Goal: Task Accomplishment & Management: Complete application form

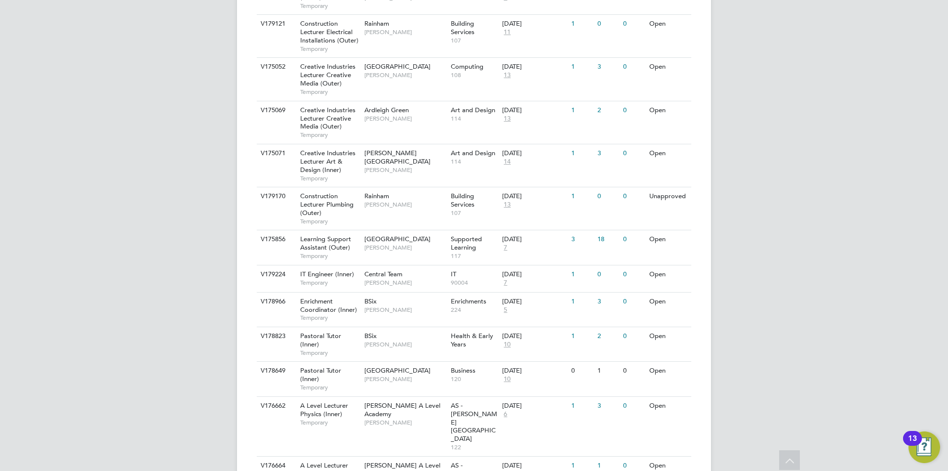
scroll to position [703, 0]
click at [380, 228] on div "Redbridge Campus [PERSON_NAME]" at bounding box center [405, 241] width 86 height 26
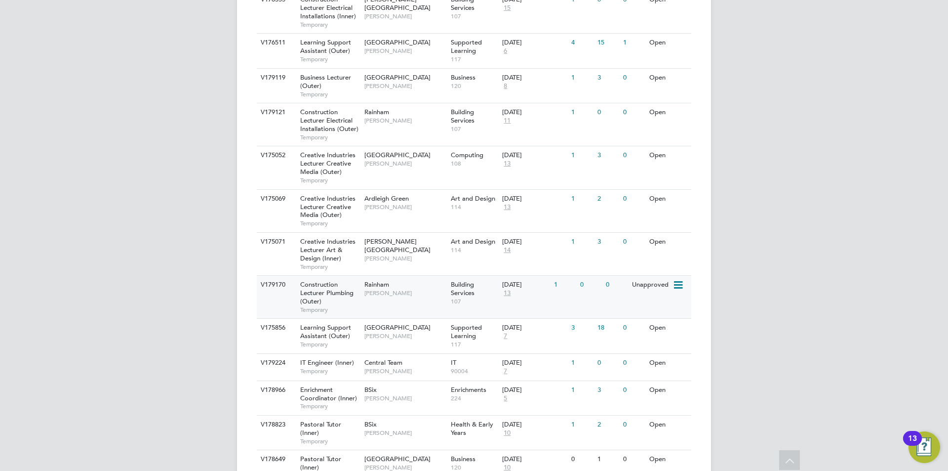
scroll to position [662, 0]
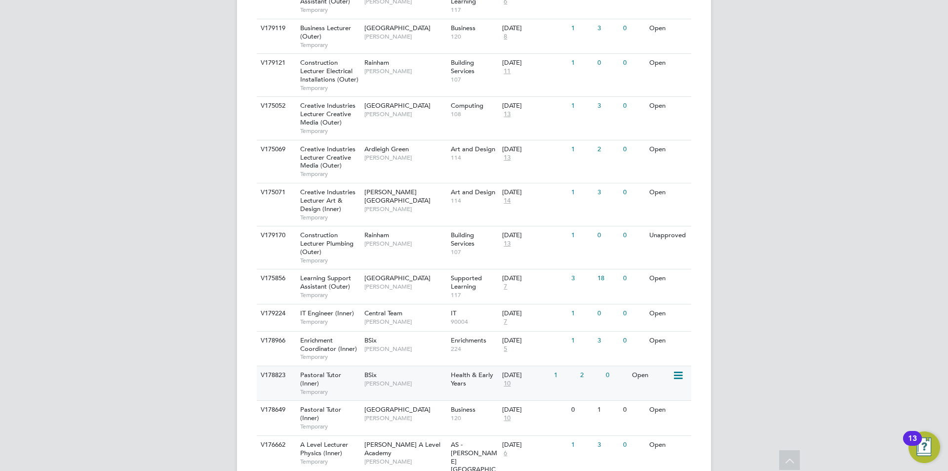
click at [401, 379] on span "[PERSON_NAME]" at bounding box center [404, 383] width 81 height 8
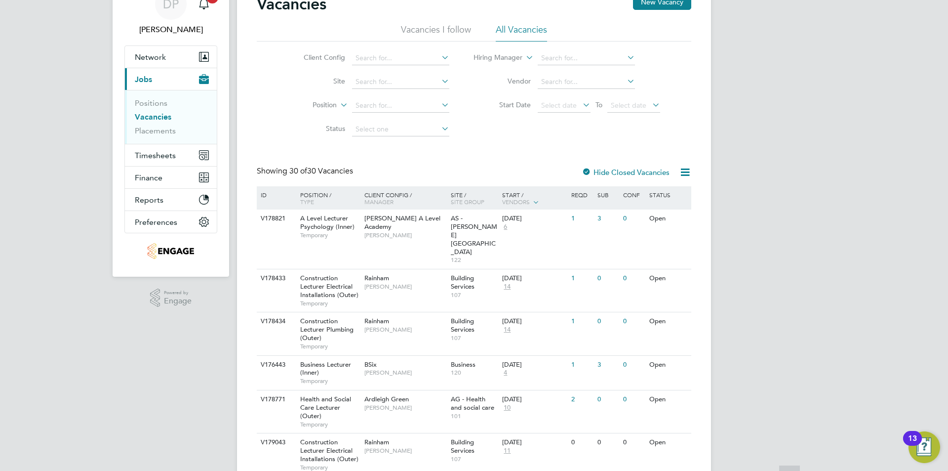
scroll to position [0, 0]
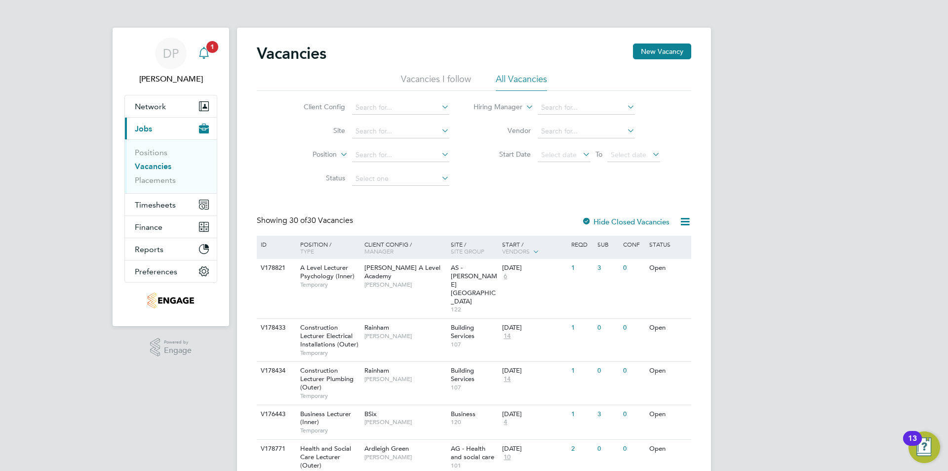
click at [210, 49] on span "1" at bounding box center [212, 47] width 12 height 12
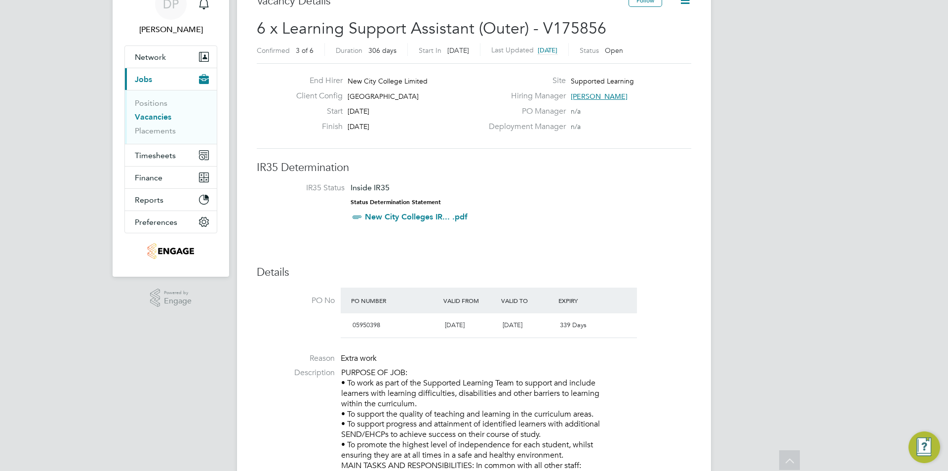
drag, startPoint x: 868, startPoint y: 294, endPoint x: 784, endPoint y: 354, distance: 102.7
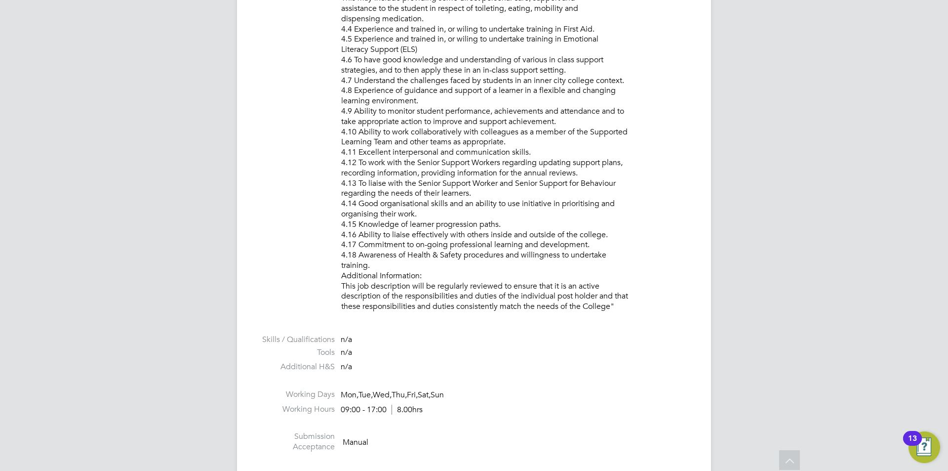
drag, startPoint x: 342, startPoint y: 333, endPoint x: 680, endPoint y: 313, distance: 338.8
copy p "PURPOSE OF JOB: • To work as part of the Supported Learning Team to support and…"
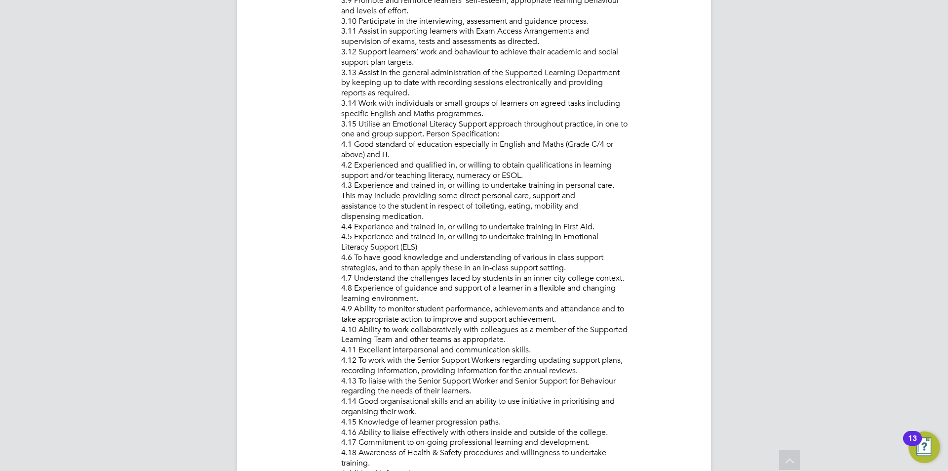
scroll to position [848, 0]
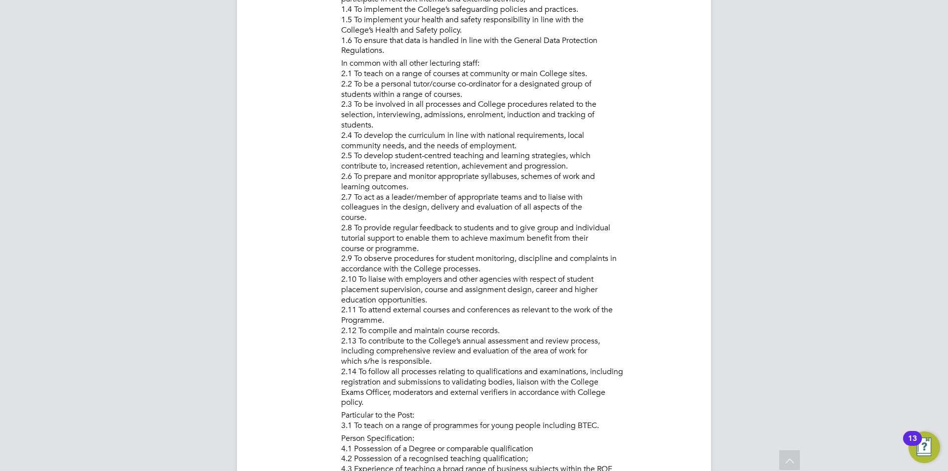
click at [789, 457] on icon at bounding box center [789, 461] width 17 height 23
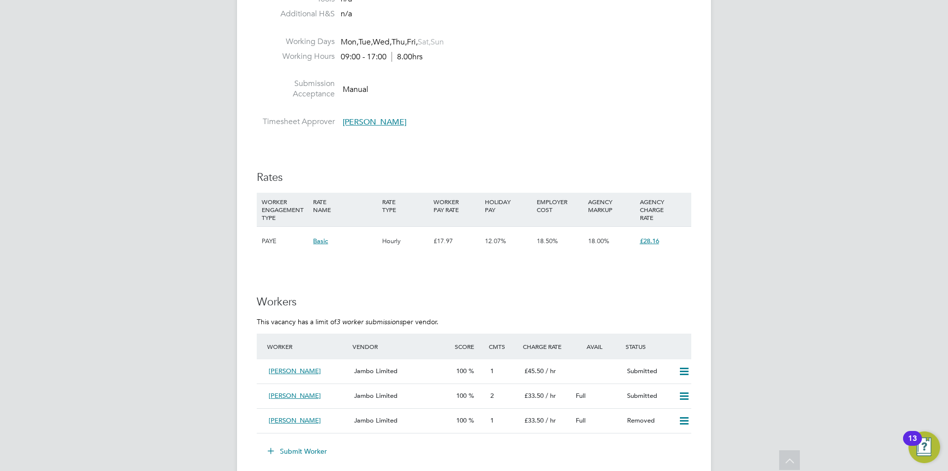
scroll to position [1768, 0]
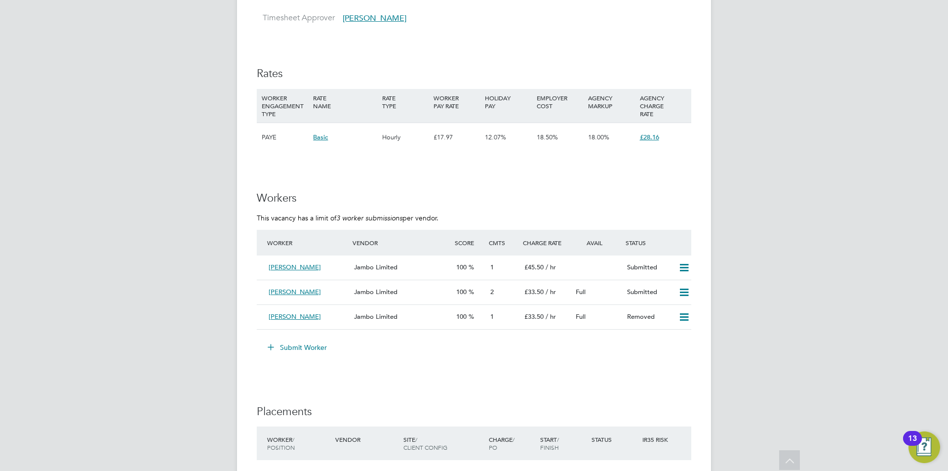
click at [305, 350] on button "Submit Worker" at bounding box center [298, 347] width 74 height 16
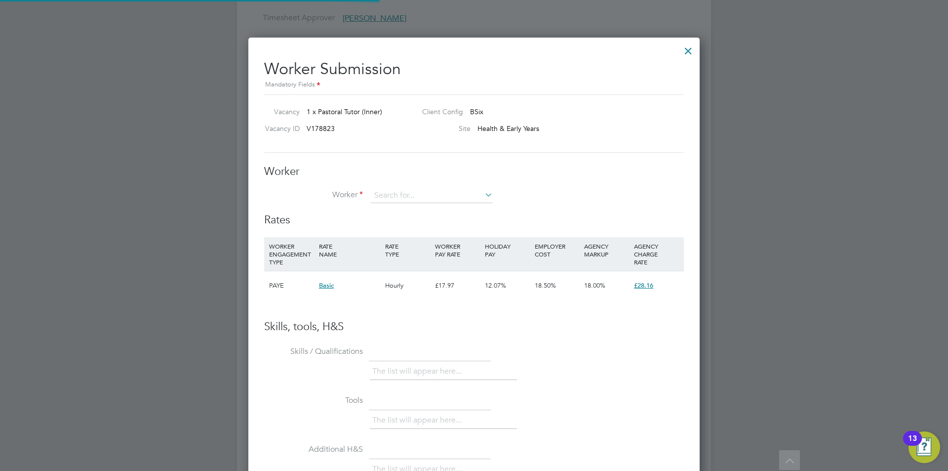
scroll to position [29, 67]
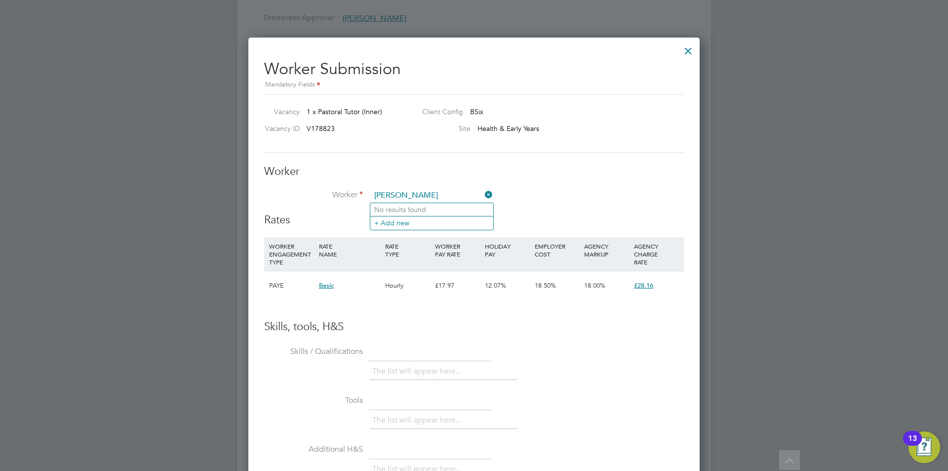
type input "NADIA"
click at [697, 49] on div "Worker Submission Mandatory Fields Vacancy 1 x Pastoral Tutor (Inner) Client Co…" at bounding box center [473, 337] width 451 height 599
click at [690, 46] on div at bounding box center [688, 48] width 18 height 18
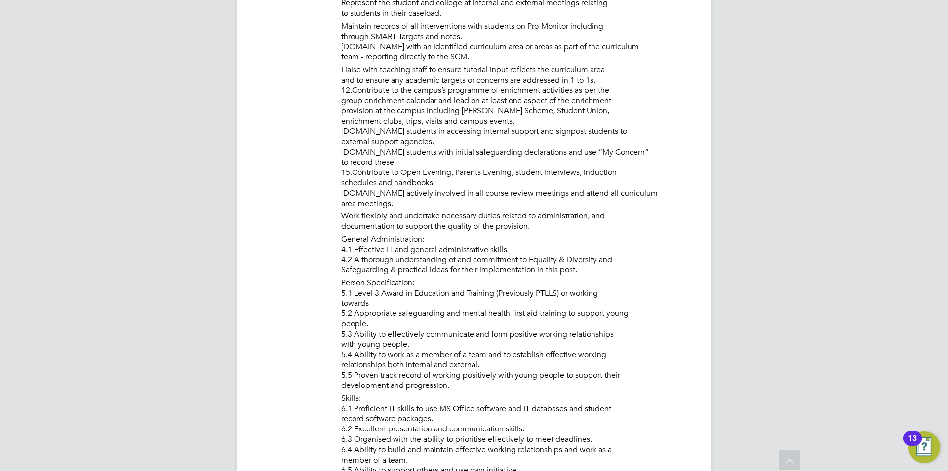
click at [784, 465] on icon at bounding box center [789, 461] width 17 height 23
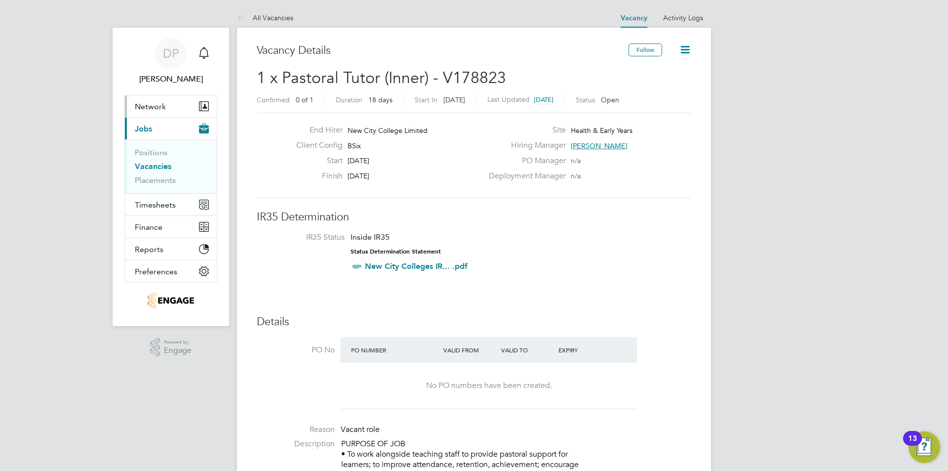
click at [166, 110] on button "Network" at bounding box center [171, 106] width 92 height 22
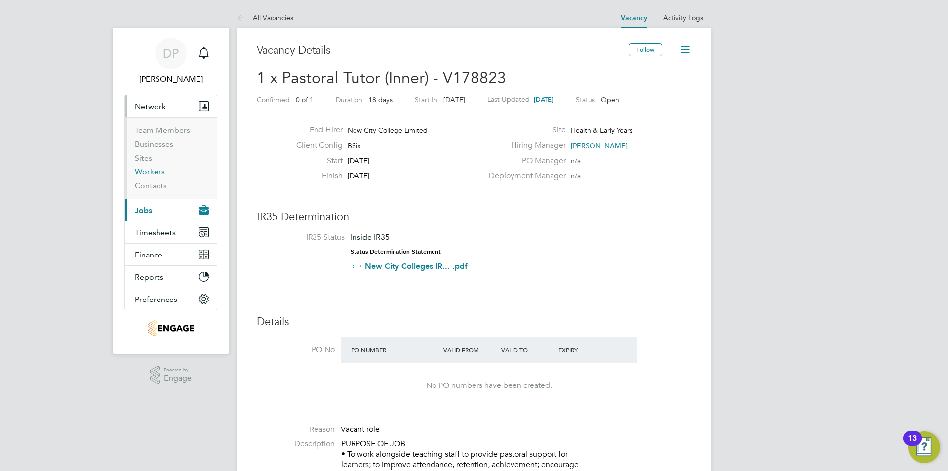
click at [154, 172] on link "Workers" at bounding box center [150, 171] width 30 height 9
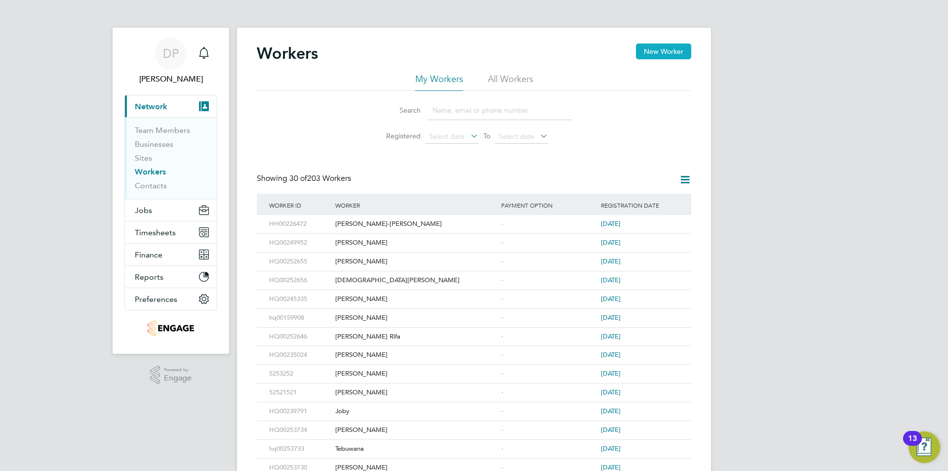
click at [684, 50] on button "New Worker" at bounding box center [663, 51] width 55 height 16
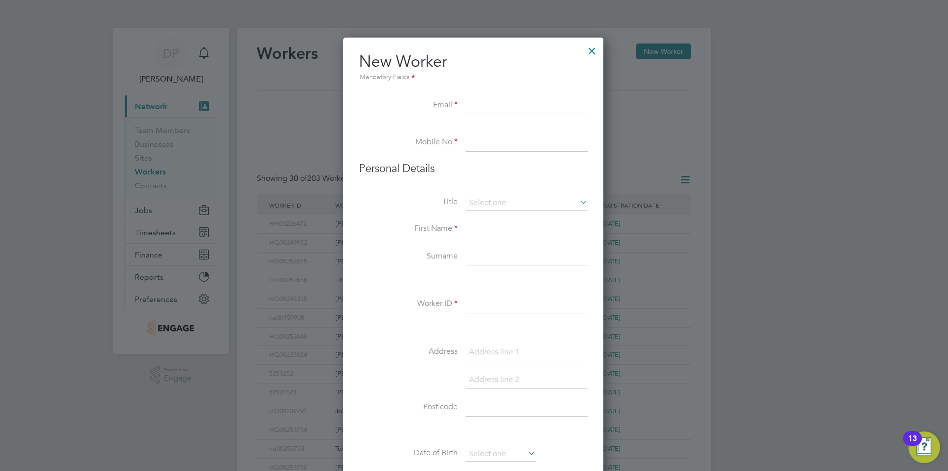
click at [521, 108] on input at bounding box center [527, 106] width 122 height 18
paste input "nadiabegum6@yahoo.co.uk"
type input "nadiabegum6@yahoo.co.uk"
drag, startPoint x: 499, startPoint y: 130, endPoint x: 499, endPoint y: 141, distance: 10.9
click at [499, 130] on li at bounding box center [473, 129] width 229 height 10
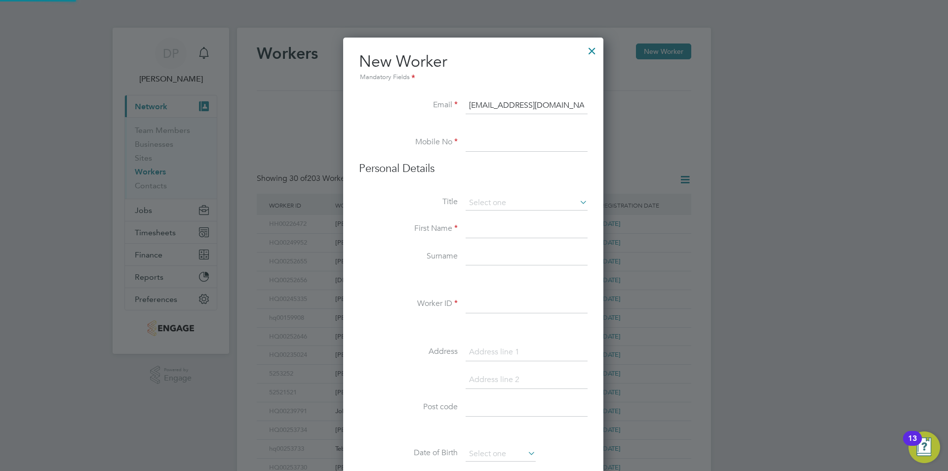
click at [499, 142] on input at bounding box center [527, 143] width 122 height 18
paste input "07496819591"
type input "07496819591"
drag, startPoint x: 491, startPoint y: 229, endPoint x: 493, endPoint y: 221, distance: 8.1
click at [491, 229] on input at bounding box center [527, 229] width 122 height 18
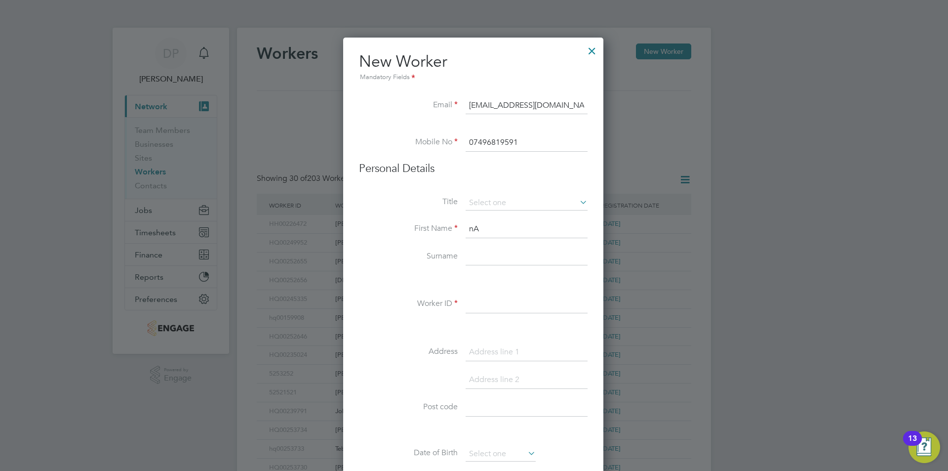
type input "n"
type input "[PERSON_NAME]"
click at [478, 248] on input at bounding box center [527, 257] width 122 height 18
type input "Begum"
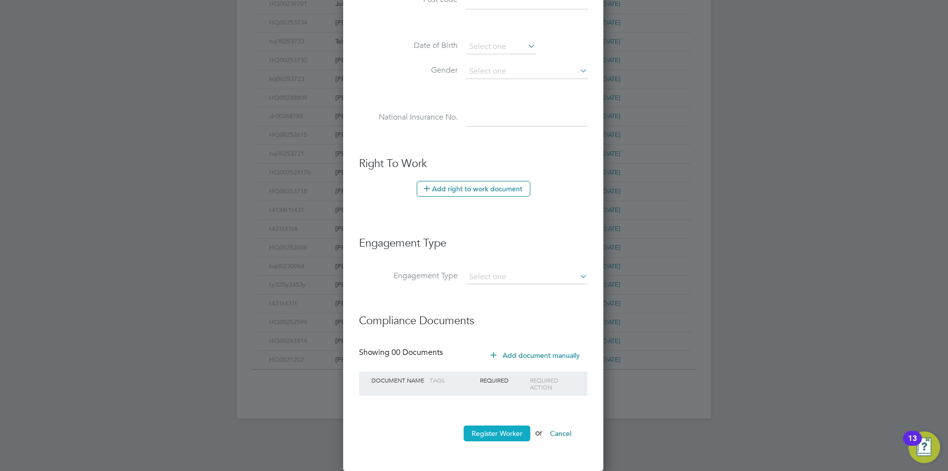
type input "HQ00252676"
click at [469, 432] on button "Register Worker" at bounding box center [497, 433] width 67 height 16
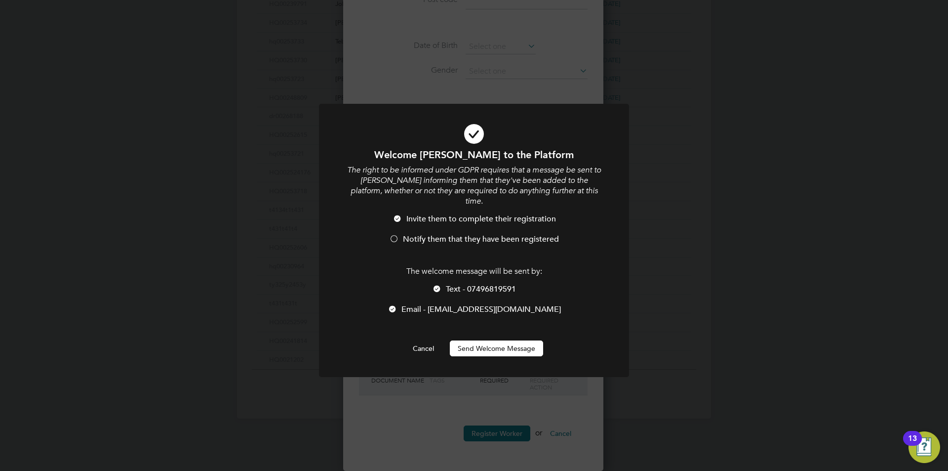
click at [467, 234] on span "Notify them that they have been registered" at bounding box center [481, 239] width 156 height 10
drag, startPoint x: 491, startPoint y: 279, endPoint x: 493, endPoint y: 319, distance: 40.0
click at [492, 284] on span "Text - 07496819591" at bounding box center [481, 289] width 70 height 10
click at [492, 340] on button "Send Welcome Message" at bounding box center [496, 348] width 93 height 16
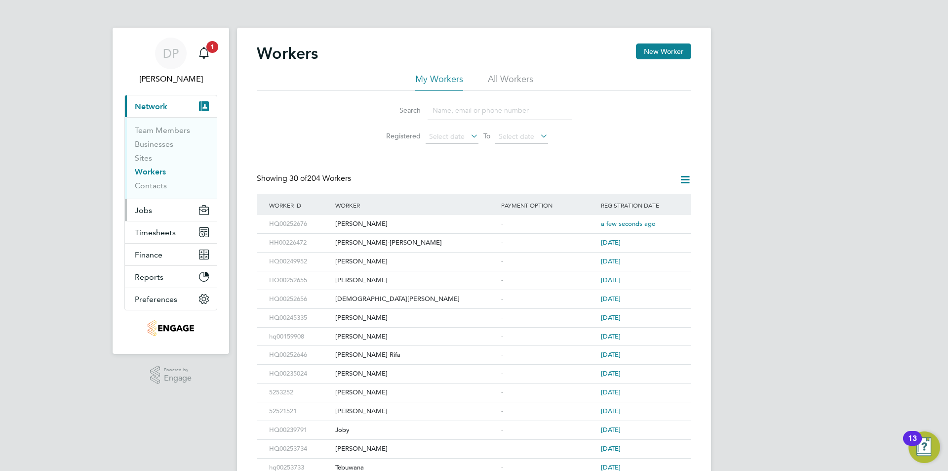
click at [149, 199] on button "Jobs" at bounding box center [171, 210] width 92 height 22
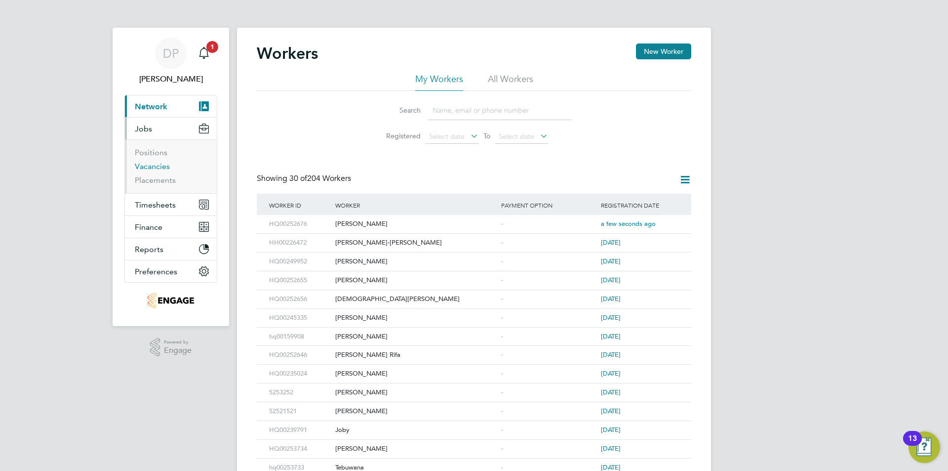
click at [160, 168] on link "Vacancies" at bounding box center [152, 165] width 35 height 9
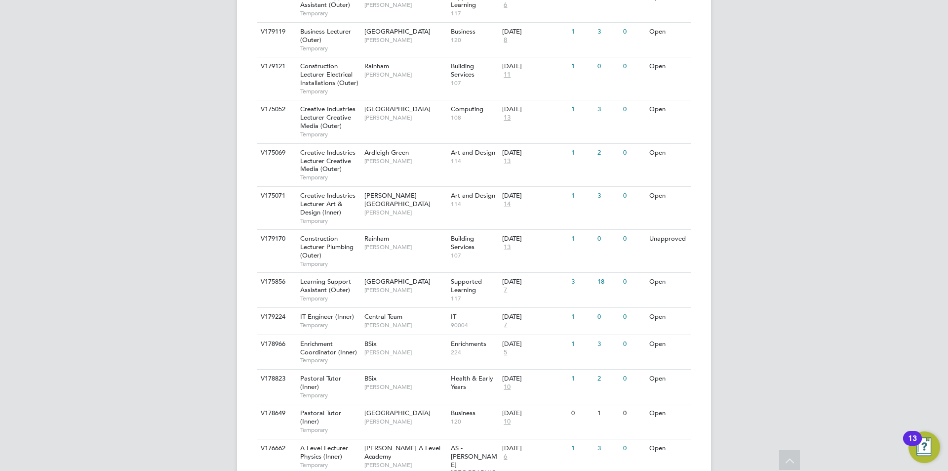
scroll to position [660, 0]
click at [587, 402] on div "1" at bounding box center [591, 411] width 26 height 18
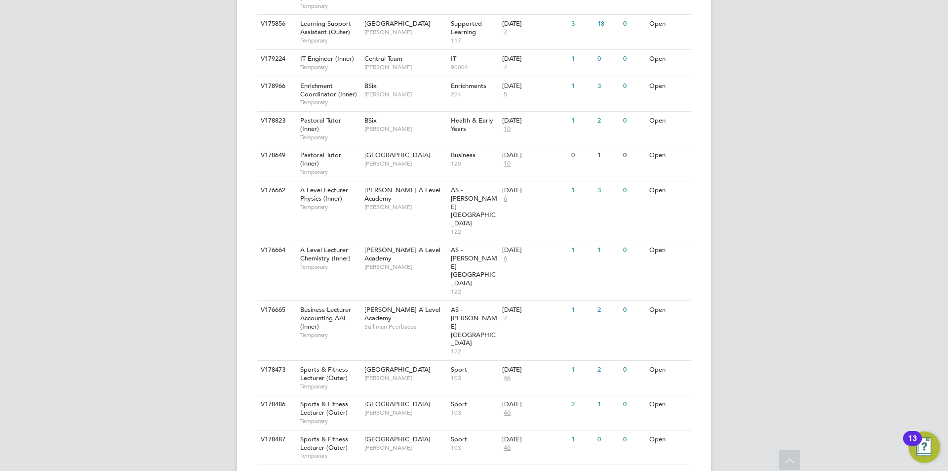
scroll to position [958, 0]
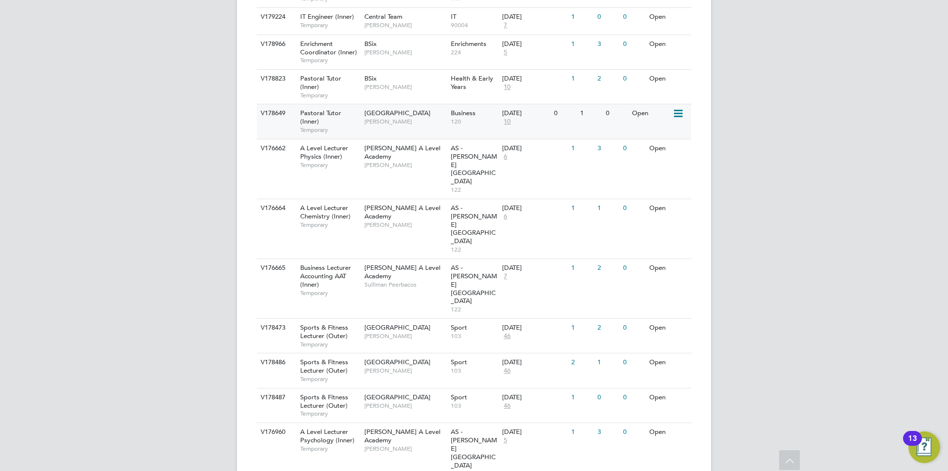
click at [366, 118] on span "[PERSON_NAME]" at bounding box center [404, 122] width 81 height 8
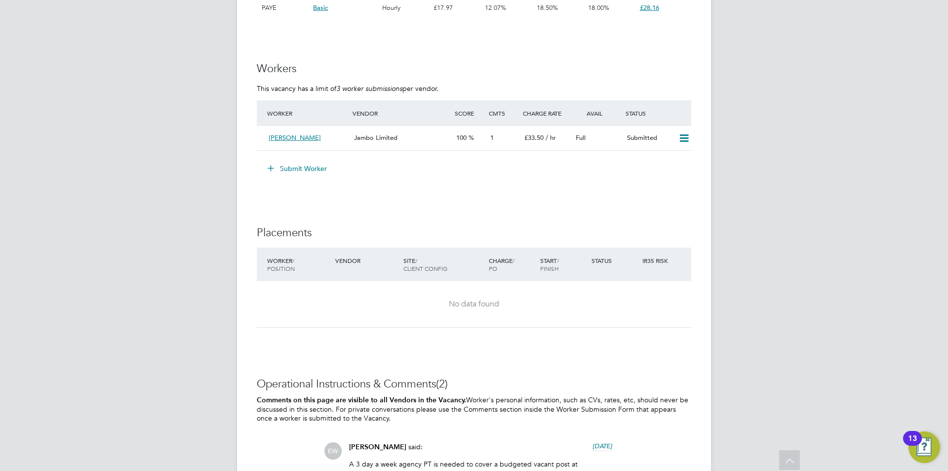
scroll to position [1801, 0]
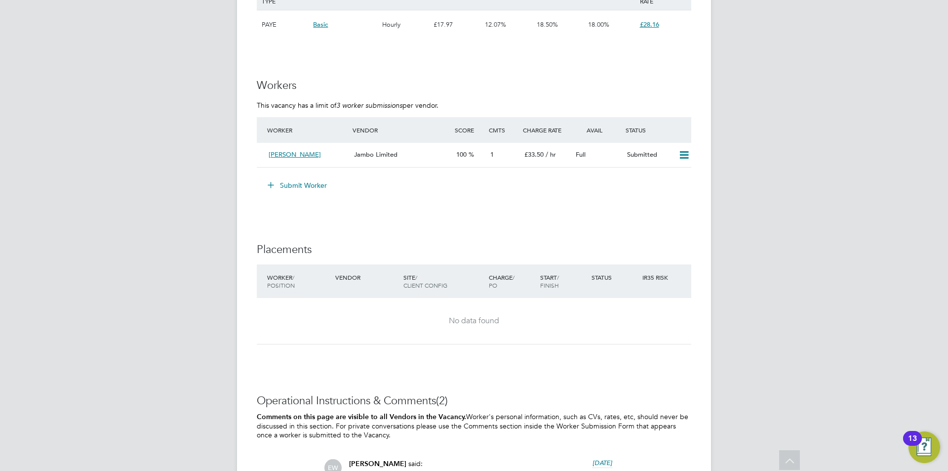
scroll to position [1834, 0]
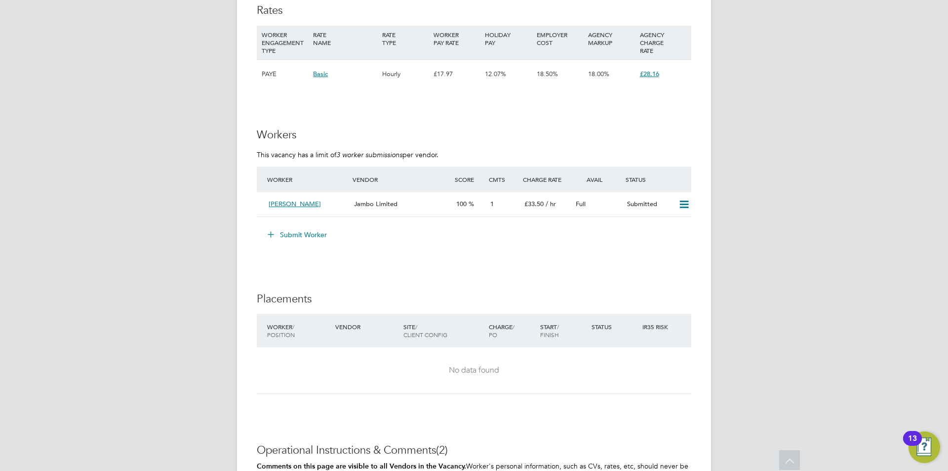
click at [277, 233] on button "Submit Worker" at bounding box center [298, 235] width 74 height 16
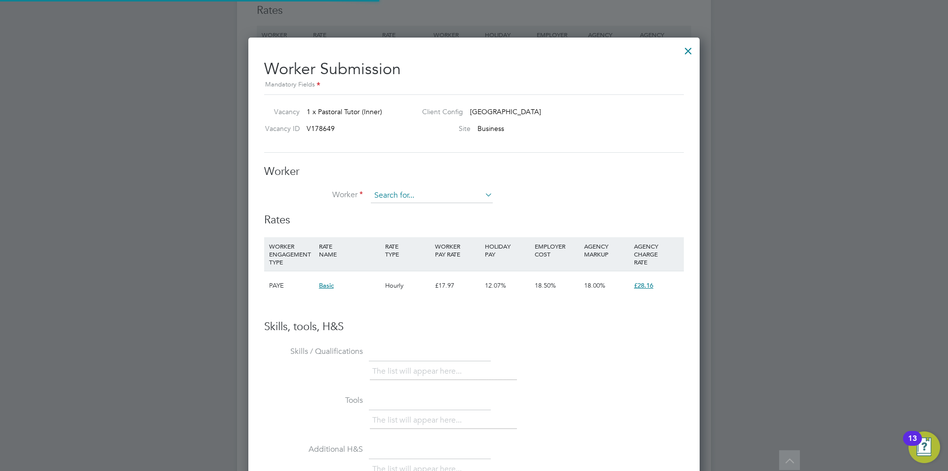
scroll to position [599, 452]
click at [424, 204] on li "[PERSON_NAME] (HQ00252676)" at bounding box center [438, 209] width 136 height 13
type input "[PERSON_NAME] (HQ00252676)"
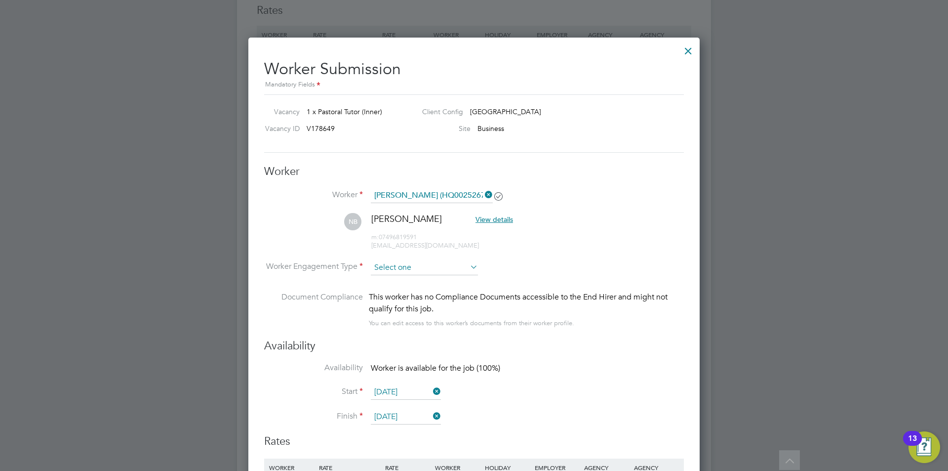
drag, startPoint x: 446, startPoint y: 260, endPoint x: 442, endPoint y: 266, distance: 6.4
click at [445, 260] on input at bounding box center [424, 267] width 107 height 15
click at [435, 285] on li "Contract" at bounding box center [424, 281] width 108 height 13
type input "Contract"
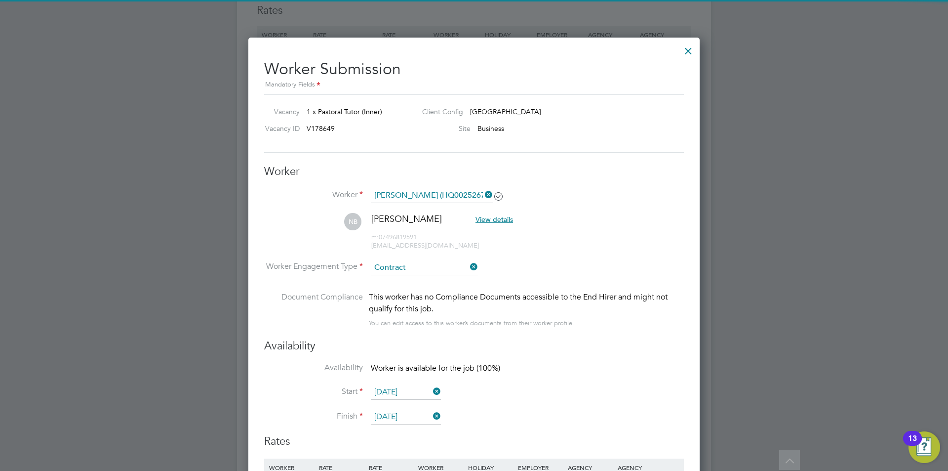
click at [598, 237] on li "NB [PERSON_NAME] View details m: 07496819591 [EMAIL_ADDRESS][DOMAIN_NAME]" at bounding box center [474, 236] width 420 height 47
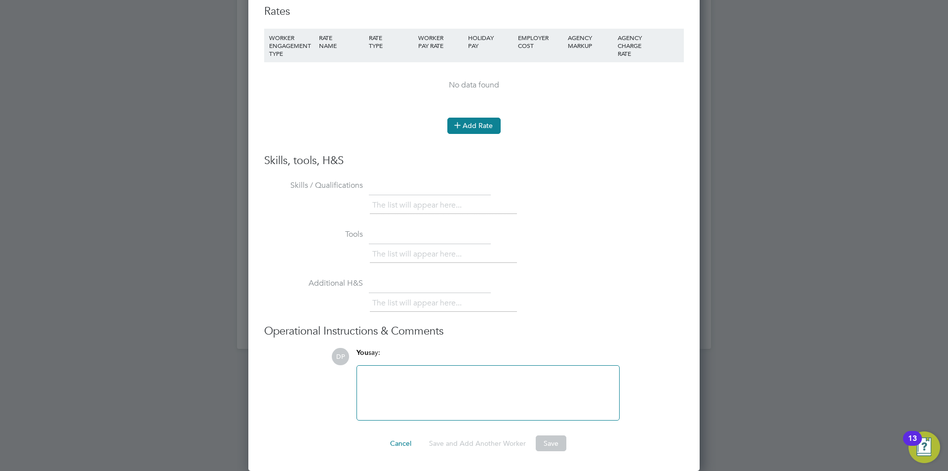
click at [470, 124] on button "Add Rate" at bounding box center [473, 126] width 53 height 16
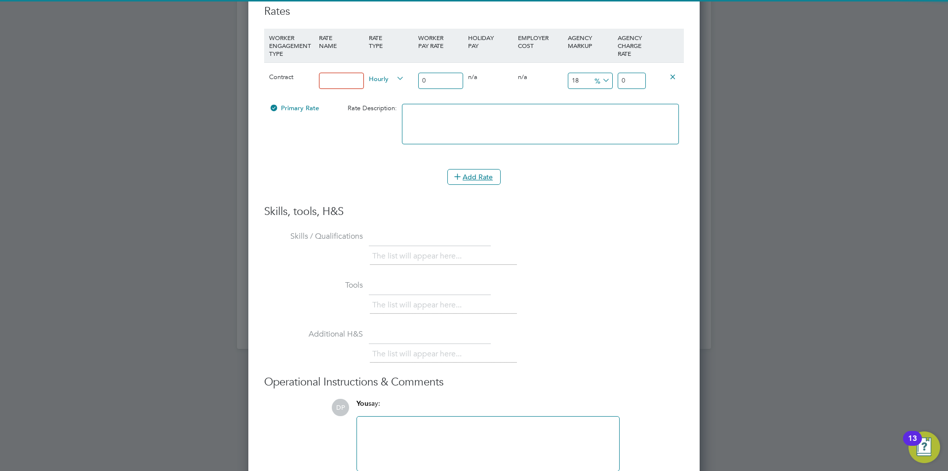
click at [325, 79] on input at bounding box center [341, 81] width 45 height 16
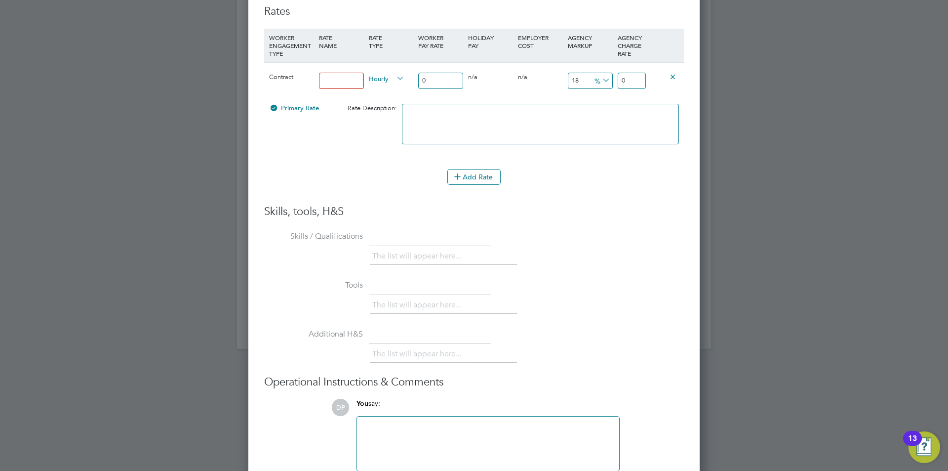
type input "standard"
click at [432, 80] on input "0" at bounding box center [440, 81] width 45 height 16
drag, startPoint x: 432, startPoint y: 80, endPoint x: 385, endPoint y: 75, distance: 47.7
click at [389, 77] on div "Contract standard Hourly 0 0 n/a 0 n/a 18 0 % 0" at bounding box center [474, 80] width 420 height 37
type input "3"
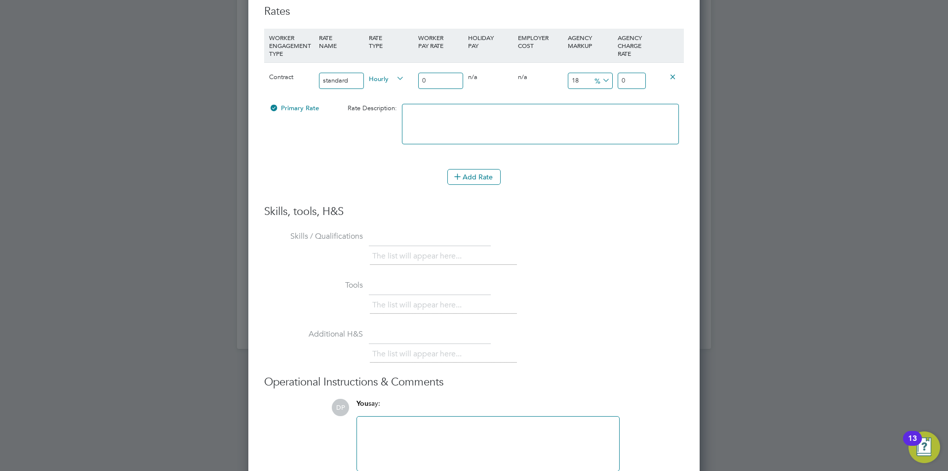
type input "3.54"
type input "30"
type input "35.4"
type input "30"
click at [600, 77] on icon at bounding box center [600, 81] width 0 height 14
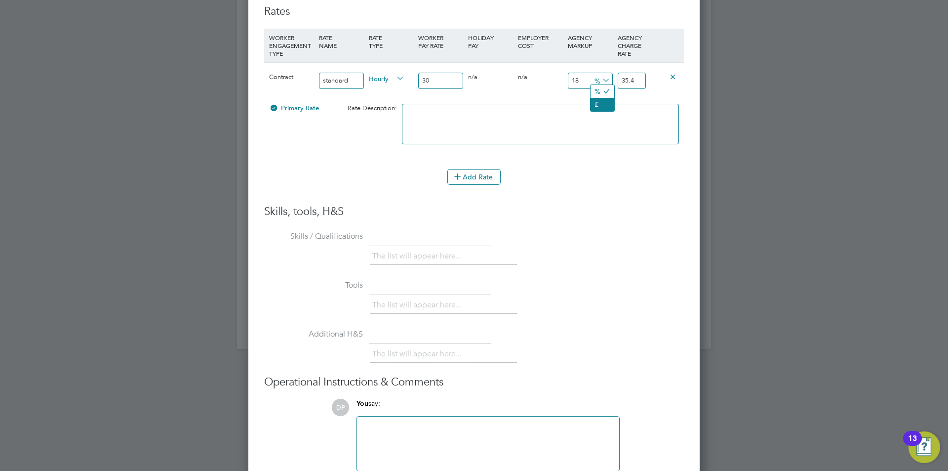
click at [606, 105] on li "£" at bounding box center [603, 104] width 24 height 13
drag, startPoint x: 638, startPoint y: 80, endPoint x: 599, endPoint y: 77, distance: 39.2
click at [599, 77] on div "Contract standard Hourly 30 0 n/a 0 n/a 18 5.4 £ 35.4" at bounding box center [474, 80] width 420 height 37
drag, startPoint x: 578, startPoint y: 78, endPoint x: 536, endPoint y: 71, distance: 42.5
click at [536, 72] on div "Contract standard Hourly 30 0 n/a 0 n/a 18 5.4 £ 35.4" at bounding box center [474, 80] width 420 height 37
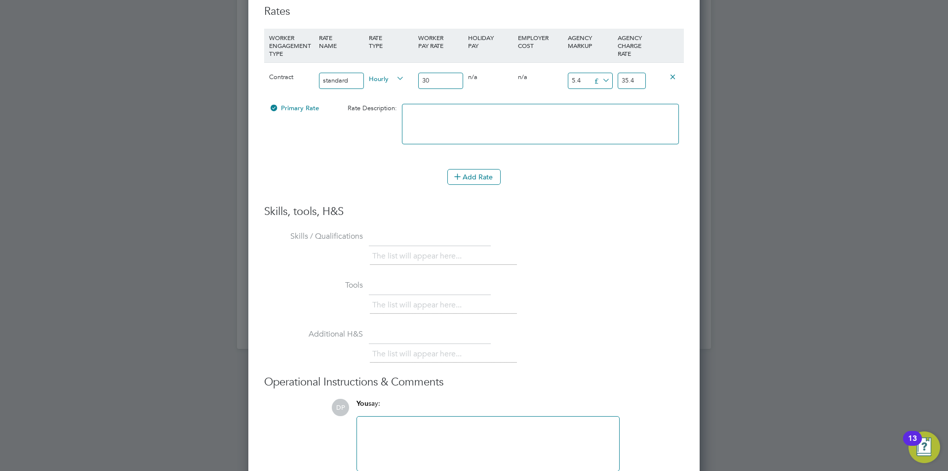
type input "1"
type input "31"
type input "10"
type input "40"
type input "10"
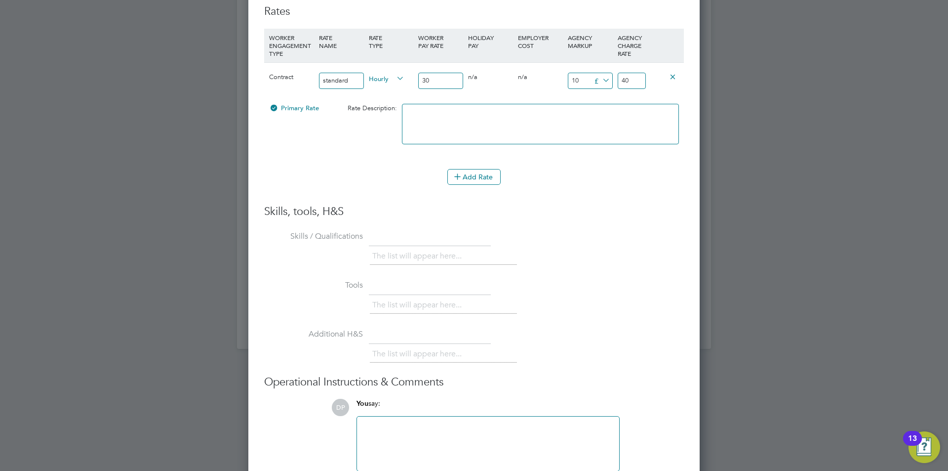
drag, startPoint x: 637, startPoint y: 82, endPoint x: 596, endPoint y: 67, distance: 44.2
click at [596, 67] on div "Contract standard Hourly 30 0 n/a 0 n/a 33.333333333333336 10 £ 40" at bounding box center [474, 80] width 420 height 37
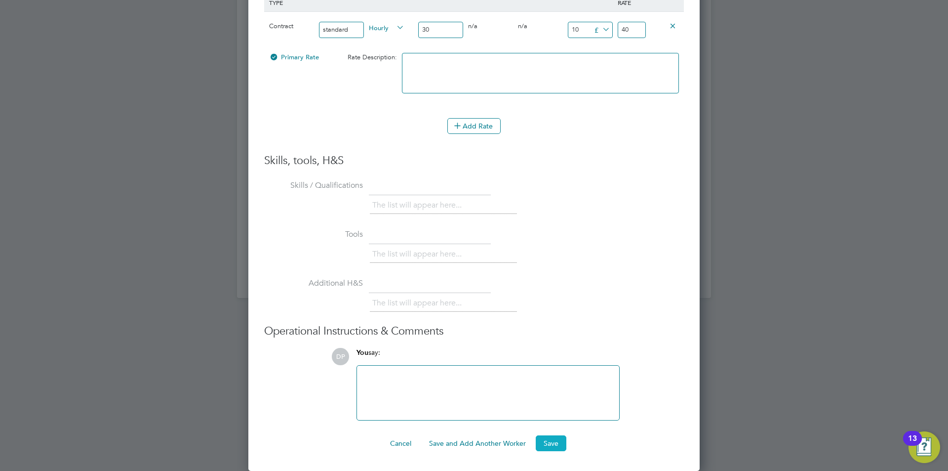
click at [556, 439] on button "Save" at bounding box center [551, 443] width 31 height 16
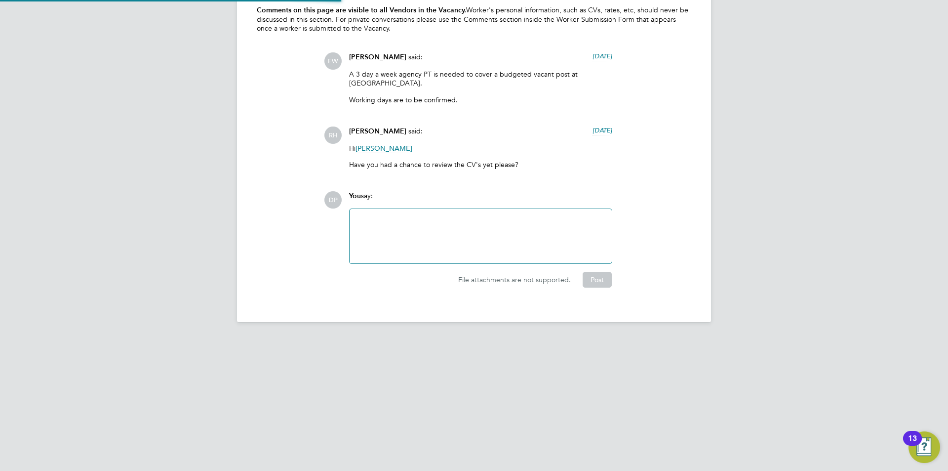
scroll to position [2164, 0]
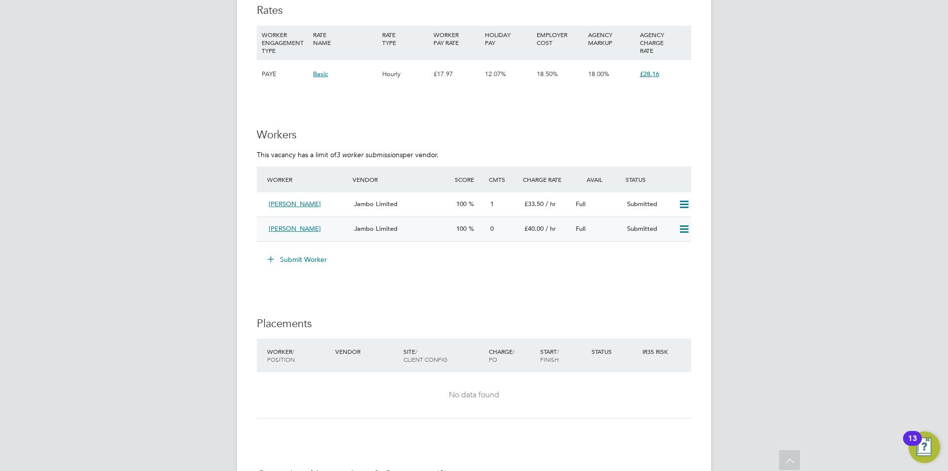
click at [423, 236] on div "Jambo Limited" at bounding box center [401, 229] width 102 height 16
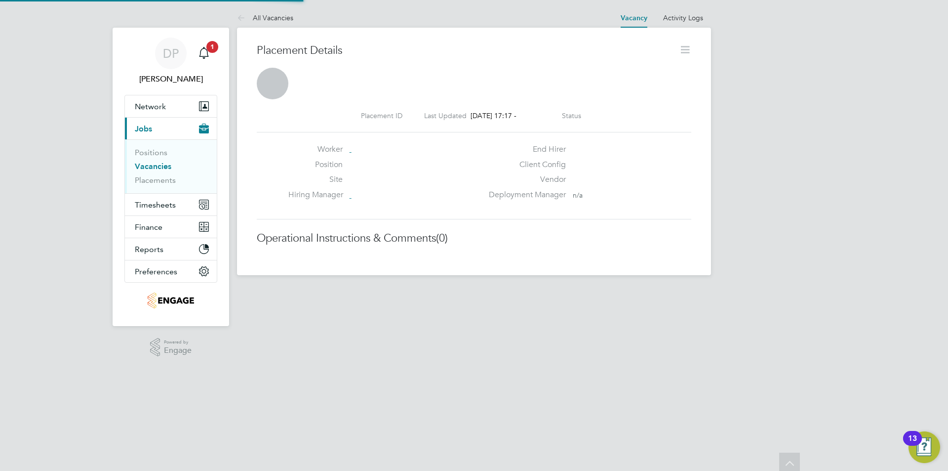
scroll to position [5, 5]
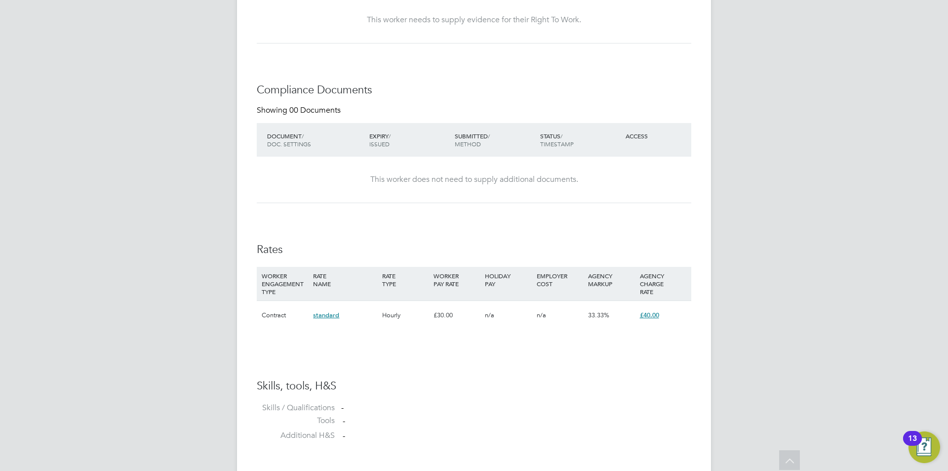
click at [391, 342] on div "Availability Availability Worker is available for the job (100%) Start [DATE] F…" at bounding box center [474, 139] width 434 height 617
drag, startPoint x: 416, startPoint y: 313, endPoint x: 647, endPoint y: 379, distance: 240.4
click at [647, 379] on h3 "Skills, tools, H&S" at bounding box center [474, 386] width 434 height 14
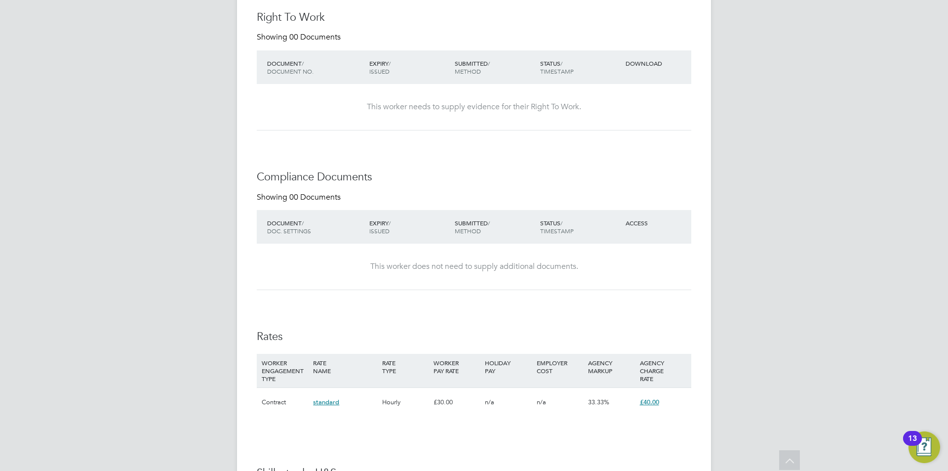
click at [275, 403] on div "Contract" at bounding box center [284, 402] width 51 height 29
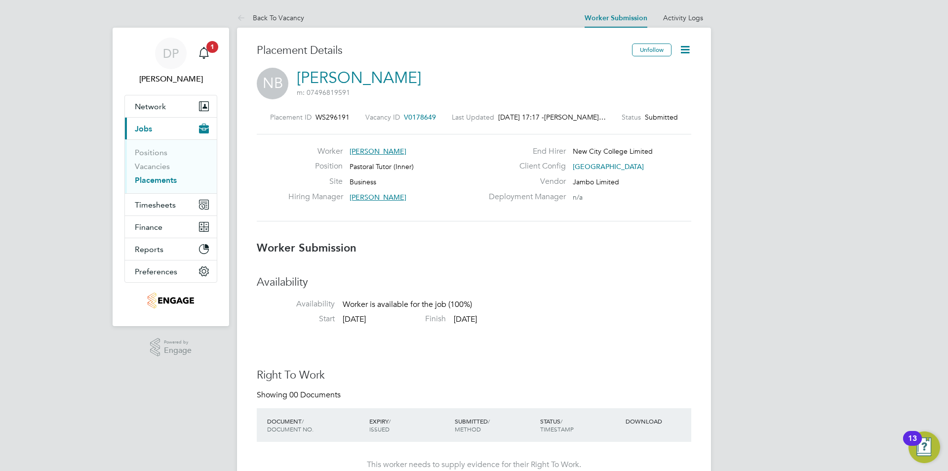
click at [688, 48] on icon at bounding box center [685, 49] width 12 height 12
click at [662, 71] on li "Edit Worker Submission e" at bounding box center [643, 73] width 91 height 14
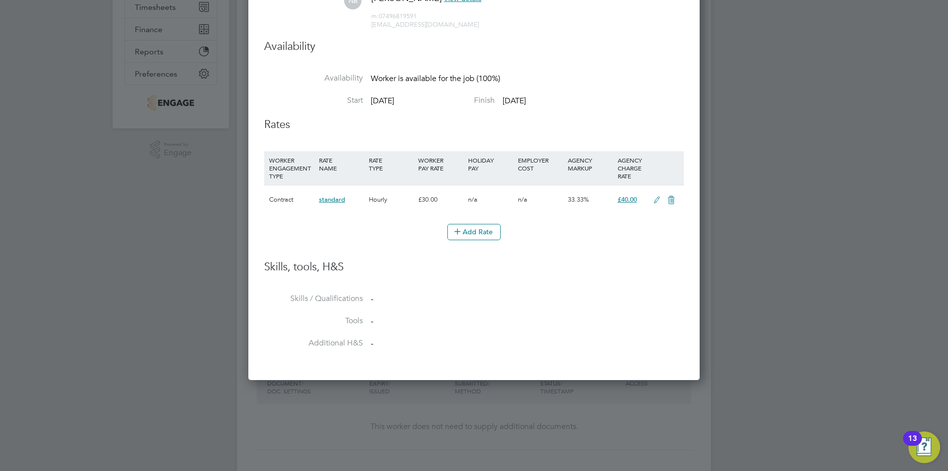
click at [656, 199] on icon at bounding box center [657, 200] width 12 height 8
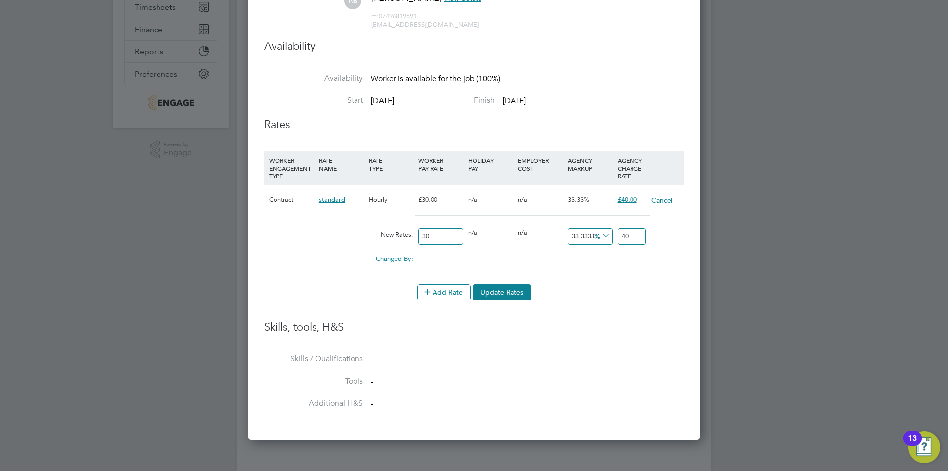
drag, startPoint x: 443, startPoint y: 239, endPoint x: 355, endPoint y: 220, distance: 90.0
click at [353, 222] on div "Contract standard Hourly £30.00 n/a n/a 33.33% £40.00 Cancel New Rates: 30 0 n/…" at bounding box center [474, 229] width 420 height 89
type input "2"
type input "2.6666666666666665"
type input "28"
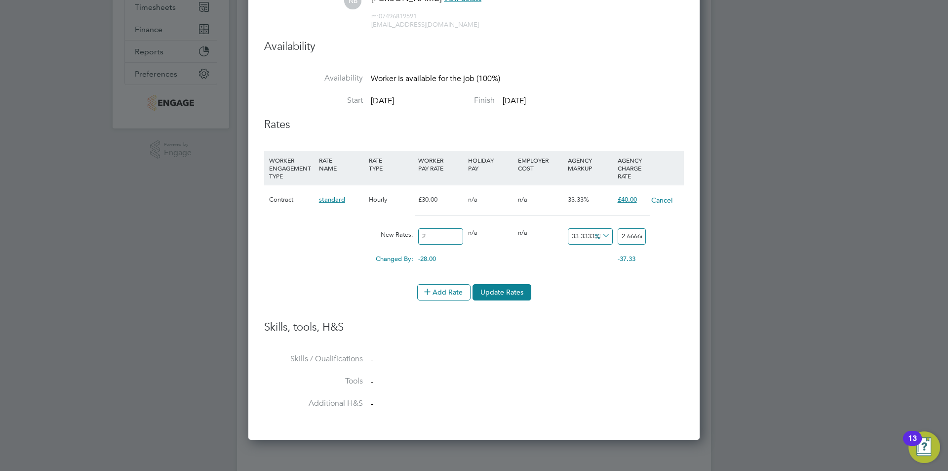
type input "37.333333333333336"
type input "28"
click at [600, 234] on icon at bounding box center [600, 236] width 0 height 14
click at [600, 261] on li "£" at bounding box center [603, 259] width 24 height 13
click at [585, 240] on input "9.333333333333336" at bounding box center [590, 236] width 45 height 16
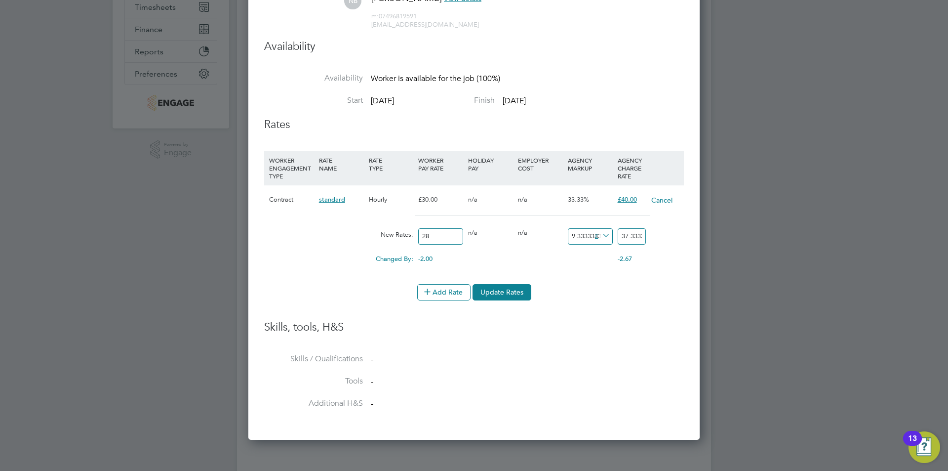
click at [585, 240] on input "9.333333333333336" at bounding box center [590, 236] width 45 height 16
type input "1"
type input "29"
type input "10"
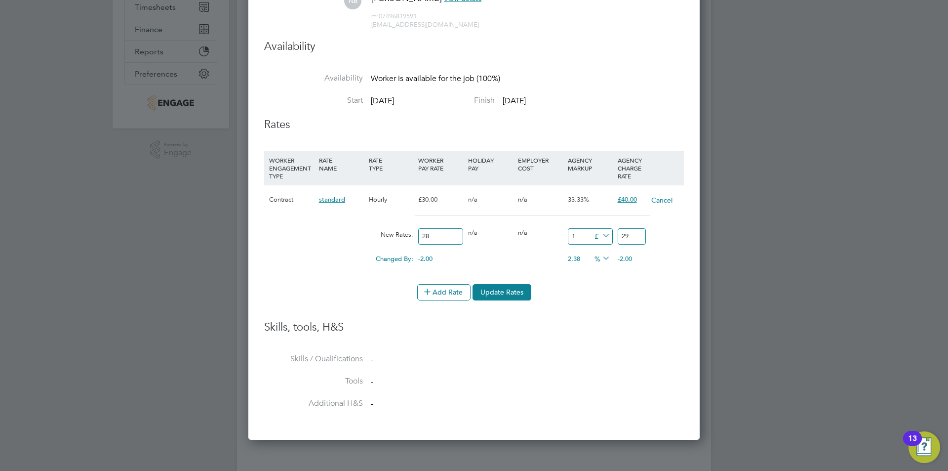
type input "38"
type input "10"
click at [443, 234] on input "28" at bounding box center [440, 236] width 45 height 16
click at [444, 238] on input "28" at bounding box center [440, 236] width 45 height 16
type input "2"
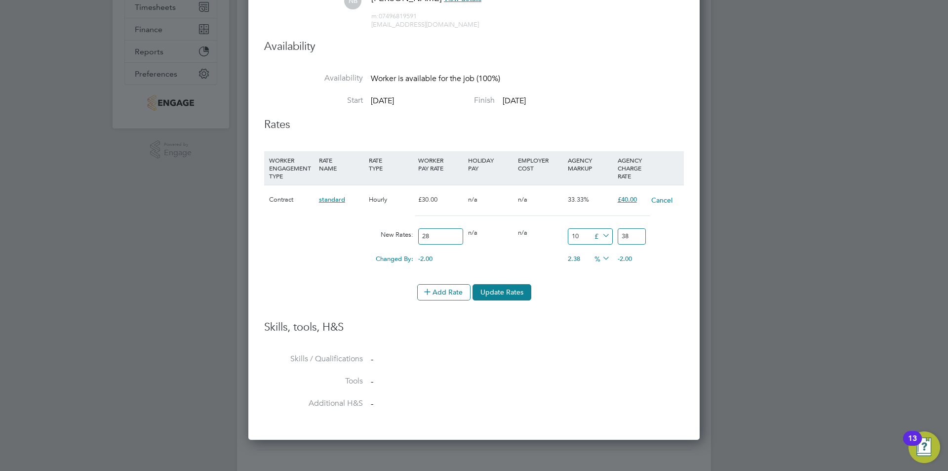
type input "12"
type input "27"
type input "37"
type input "27"
drag, startPoint x: 587, startPoint y: 237, endPoint x: 536, endPoint y: 238, distance: 50.9
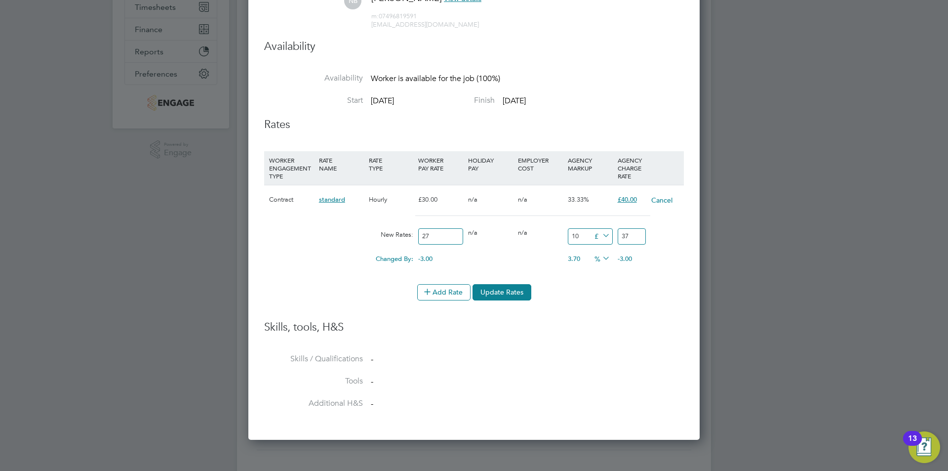
click at [536, 238] on div "New Rates: 27 0 n/a 0 n/a 37.03703703703704 10 £ 37" at bounding box center [474, 236] width 420 height 26
type input "8"
type input "35"
type input "1"
type input "28"
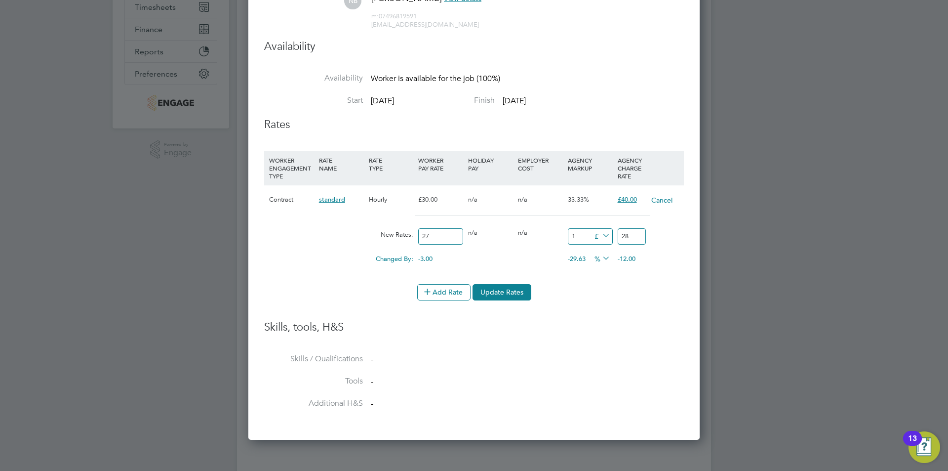
type input "10"
type input "37"
click at [507, 293] on button "Update Rates" at bounding box center [502, 292] width 59 height 16
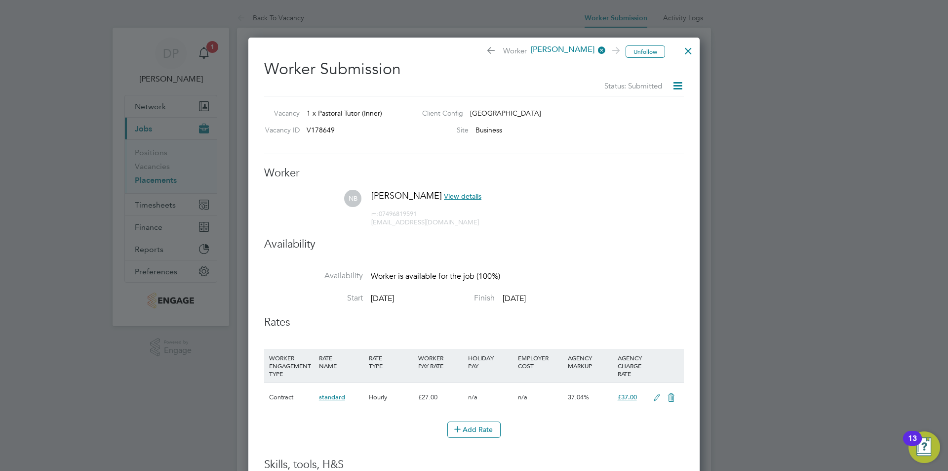
click at [697, 52] on div "Unfollow Worker [PERSON_NAME] Worker Submission Status: Submitted Vacancy 1 x P…" at bounding box center [473, 308] width 451 height 540
click at [687, 52] on div at bounding box center [688, 48] width 18 height 18
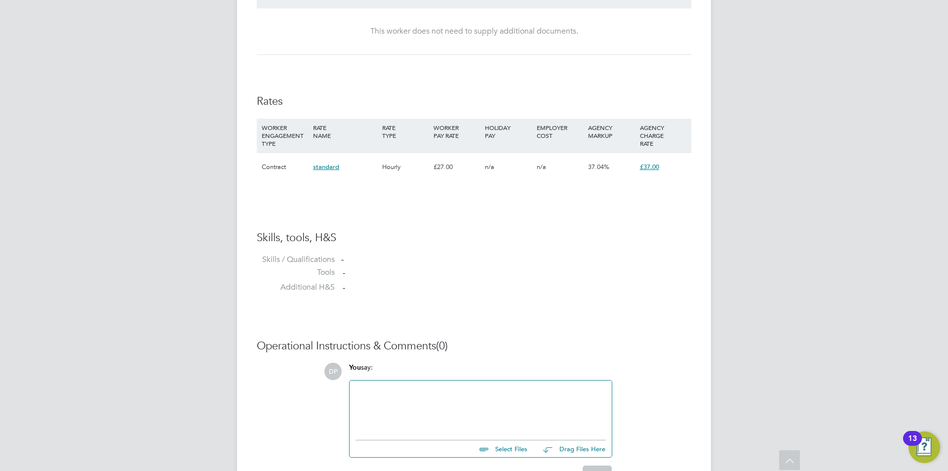
scroll to position [642, 0]
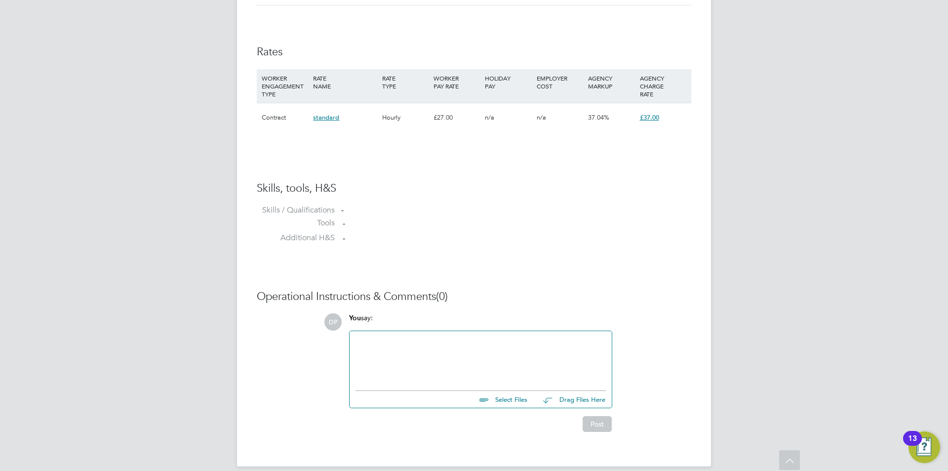
click at [505, 399] on input "file" at bounding box center [532, 398] width 148 height 14
type input "C:\fakepath\Nadia HQ00252676.docx"
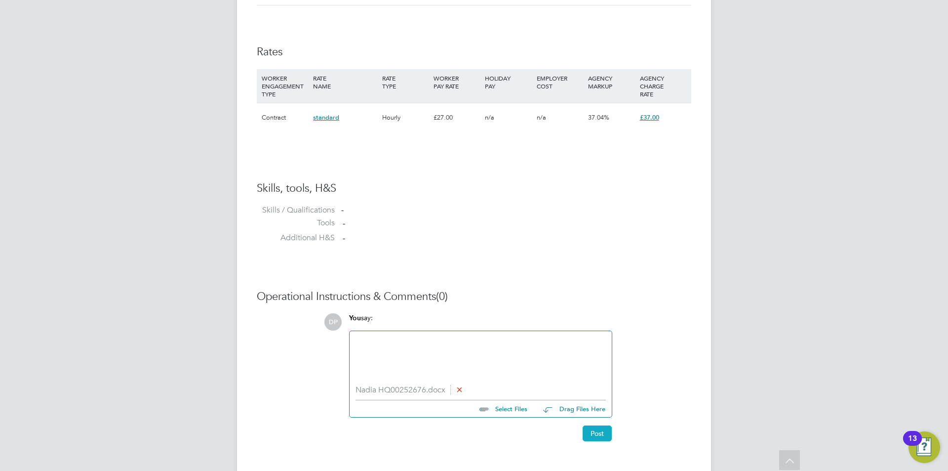
click at [598, 432] on button "Post" at bounding box center [597, 433] width 29 height 16
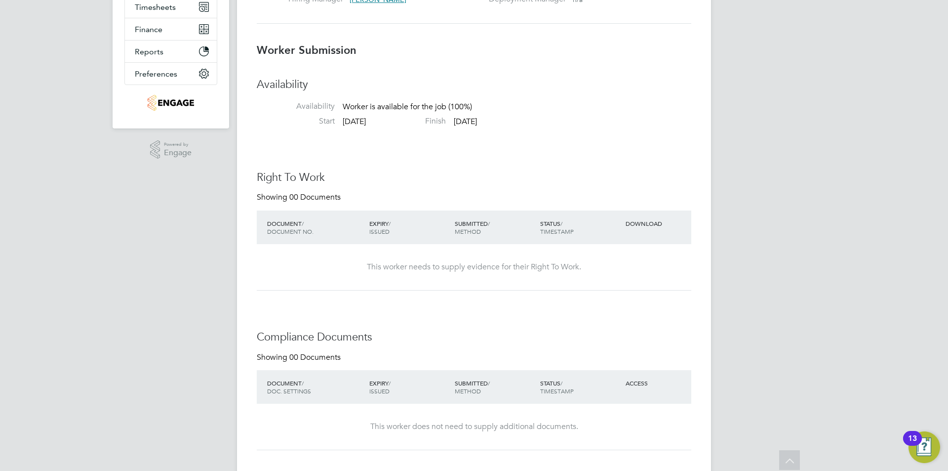
scroll to position [0, 0]
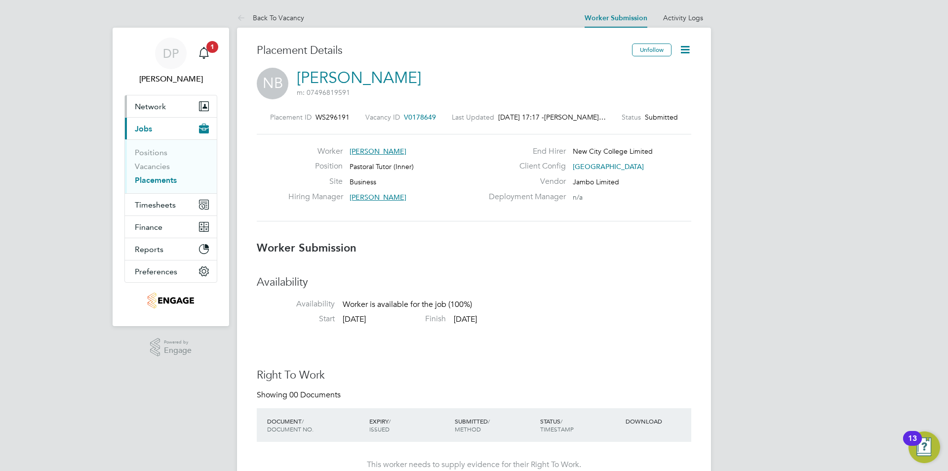
click at [149, 104] on span "Network" at bounding box center [150, 106] width 31 height 9
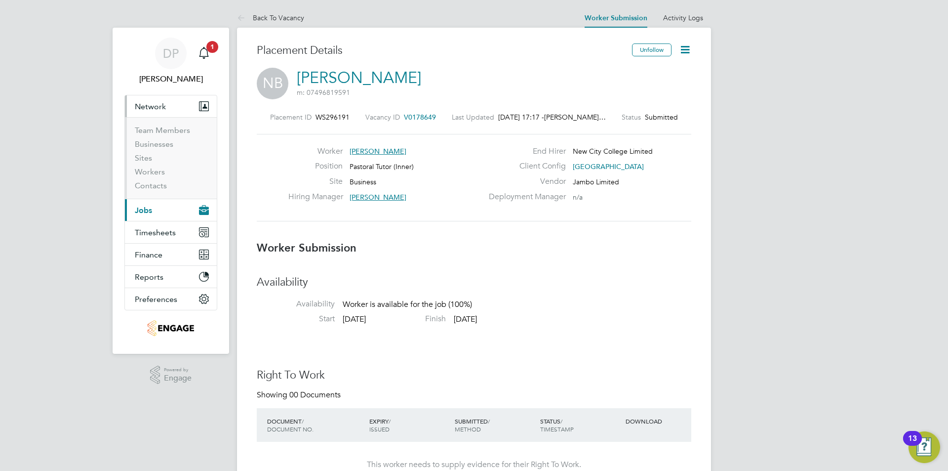
click at [165, 219] on button "Current page: Jobs" at bounding box center [171, 210] width 92 height 22
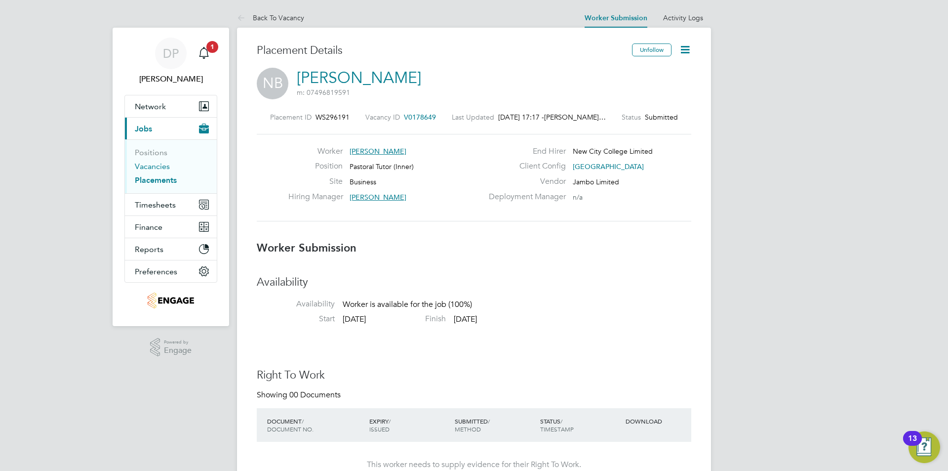
click at [158, 169] on link "Vacancies" at bounding box center [152, 165] width 35 height 9
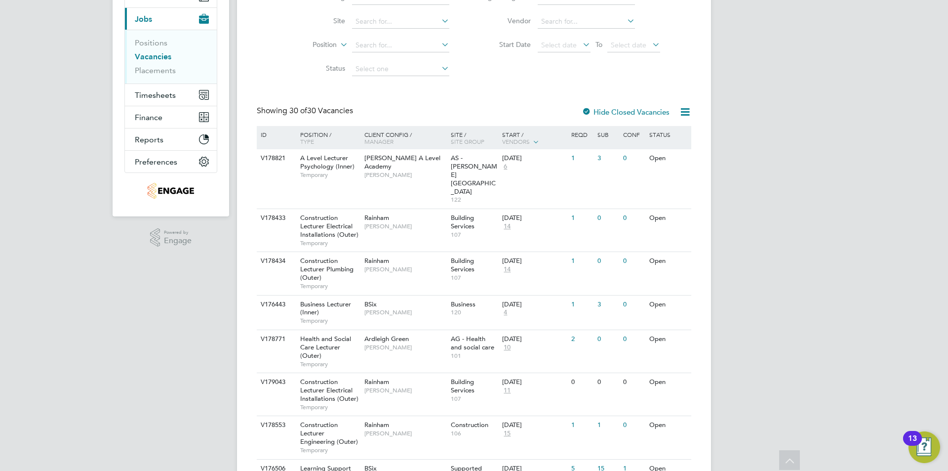
scroll to position [133, 0]
